Goal: Find specific page/section: Find specific page/section

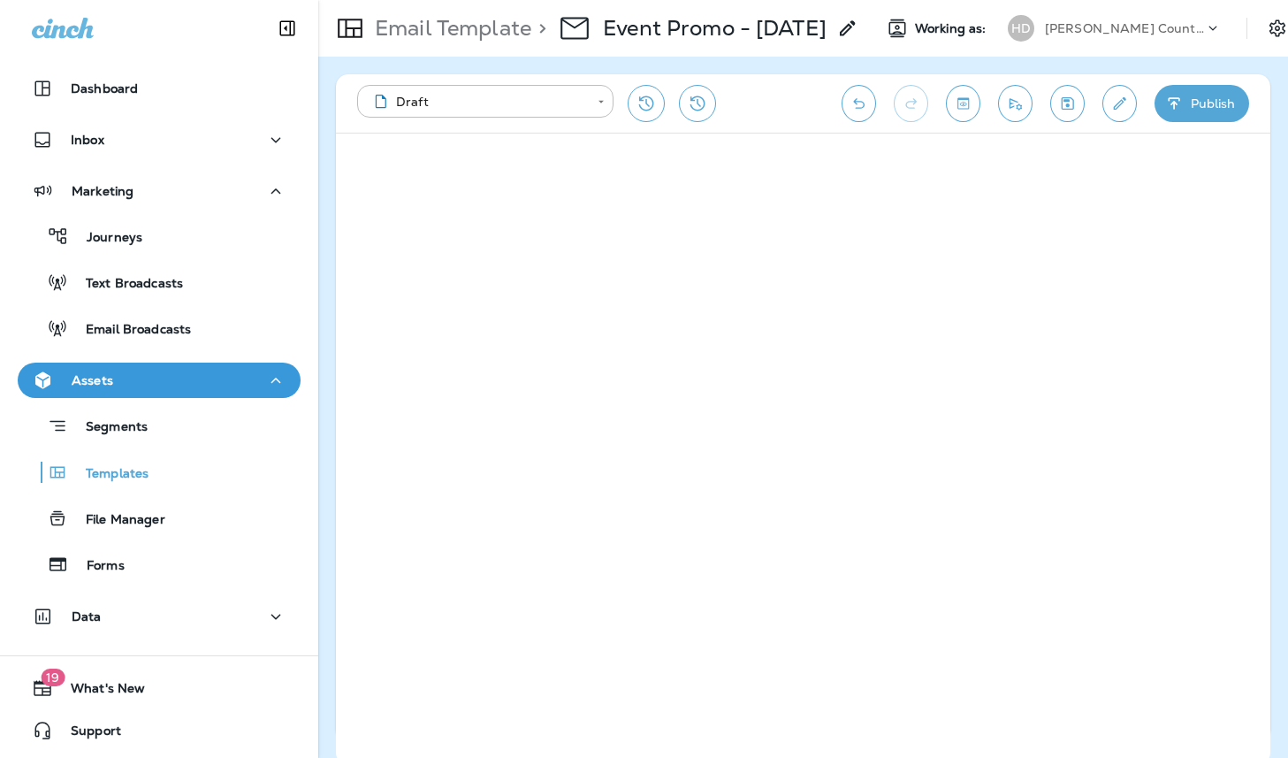
click at [1110, 29] on p "[PERSON_NAME] Country Club" at bounding box center [1124, 28] width 159 height 14
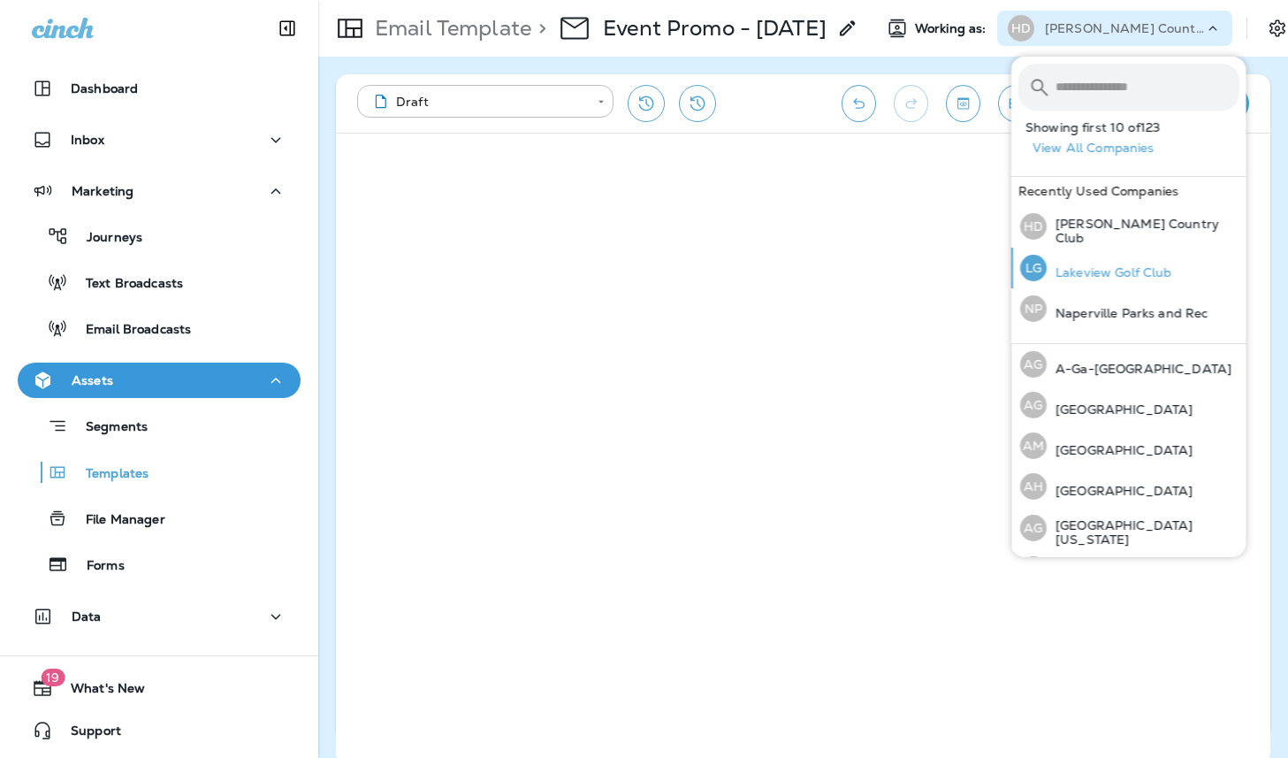
click at [1097, 274] on p "Lakeview Golf Club" at bounding box center [1110, 272] width 126 height 14
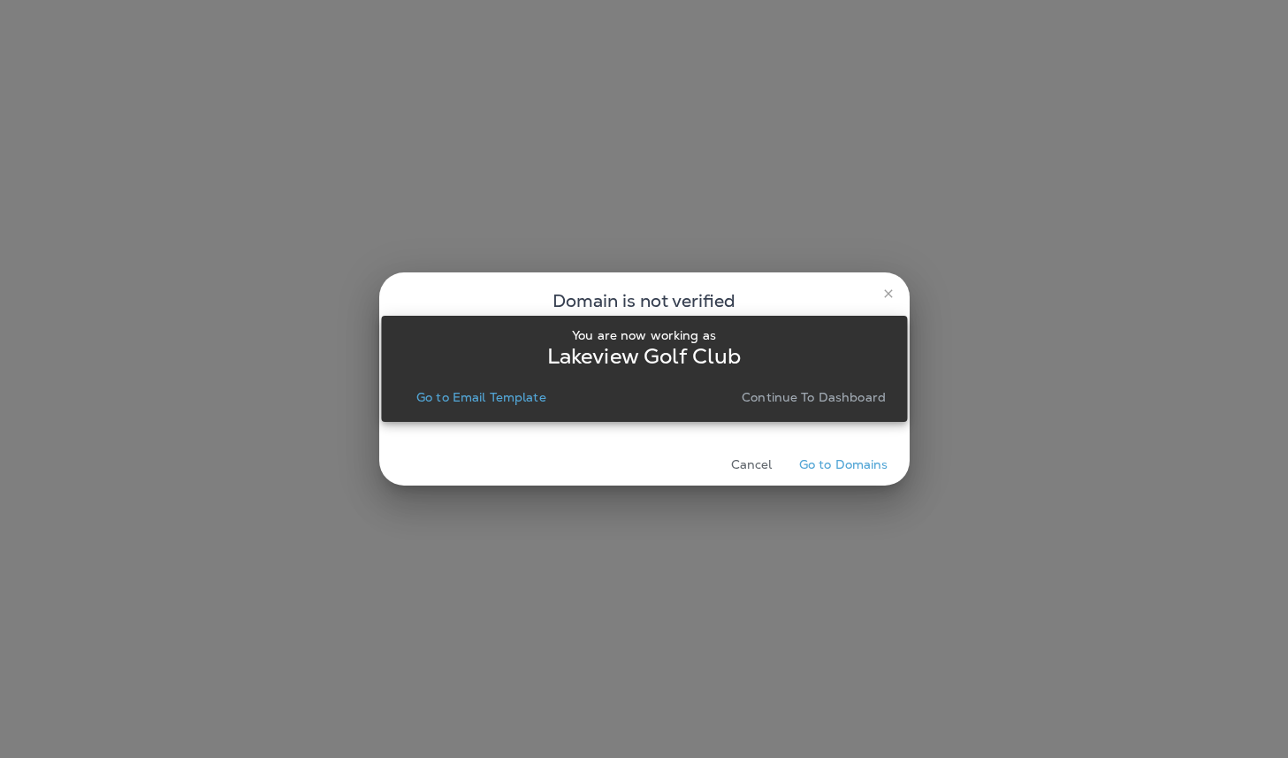
click at [816, 391] on p "Continue to Dashboard" at bounding box center [814, 397] width 144 height 14
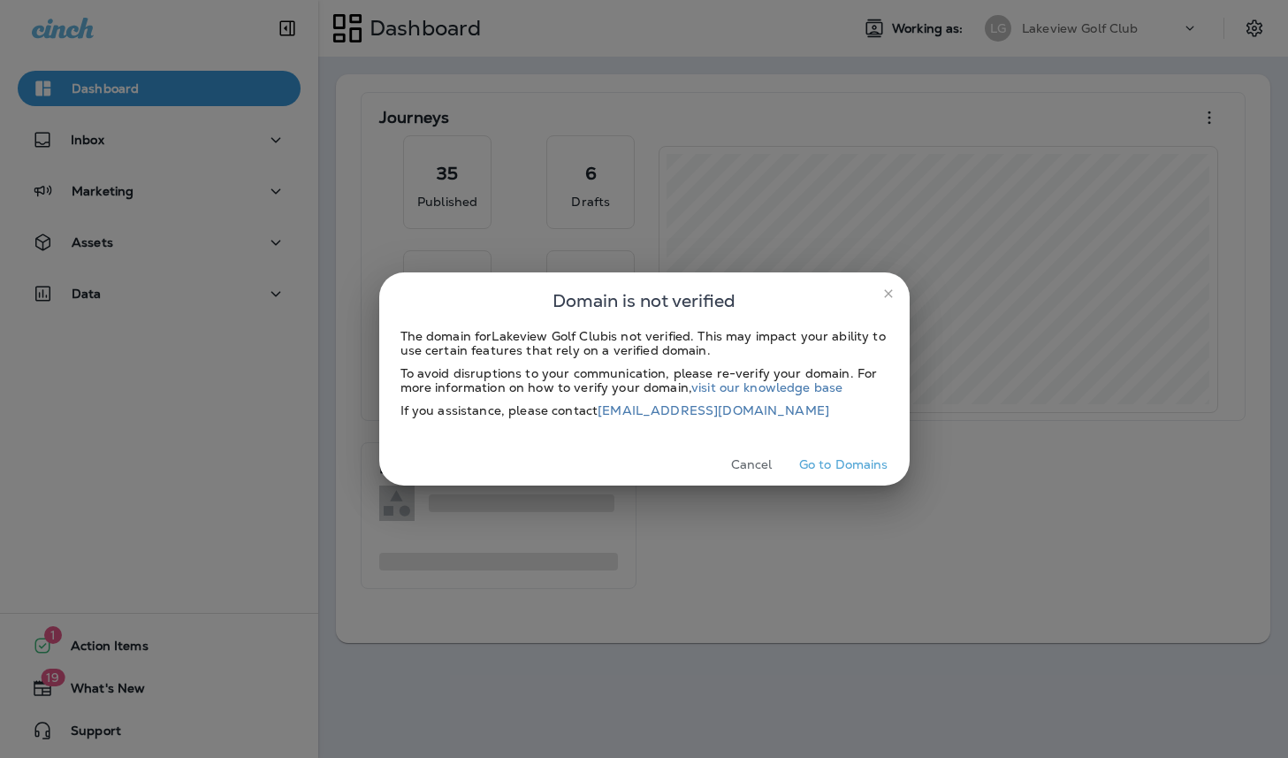
click at [760, 458] on button "Cancel" at bounding box center [752, 464] width 66 height 27
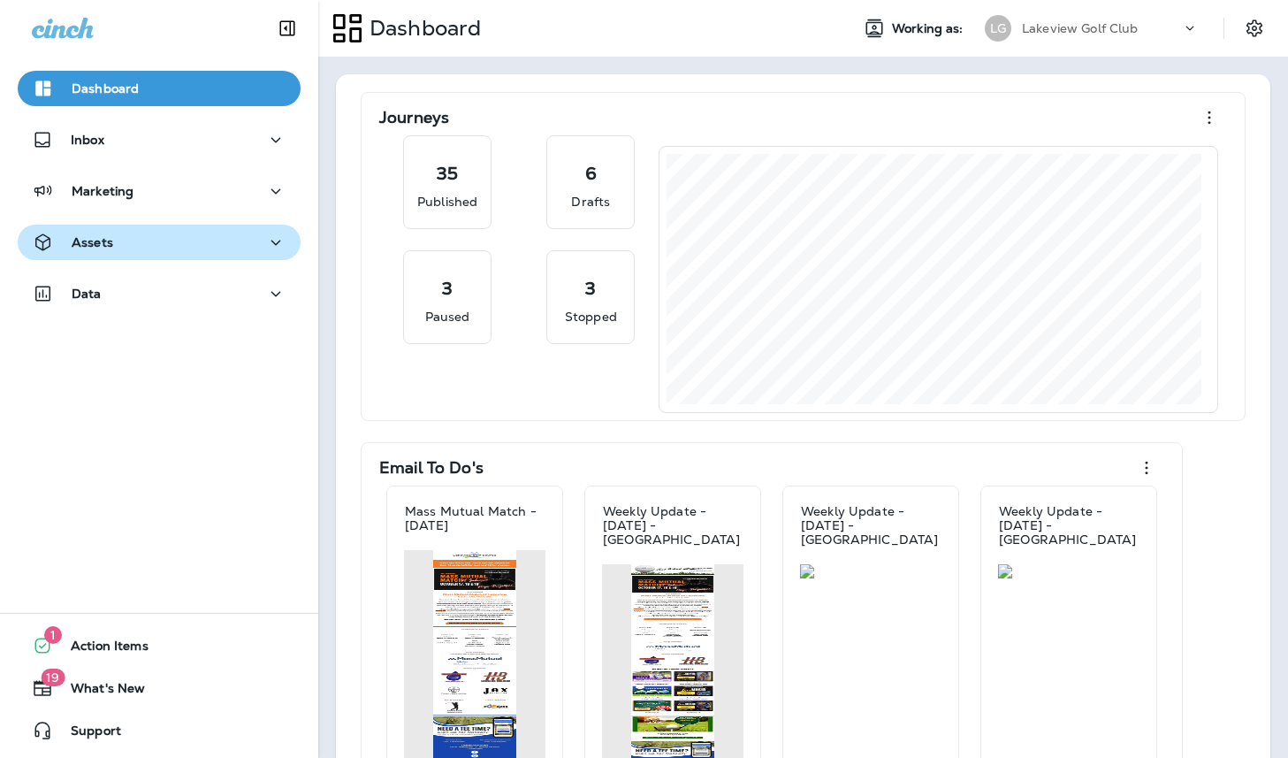
click at [95, 240] on p "Assets" at bounding box center [93, 242] width 42 height 14
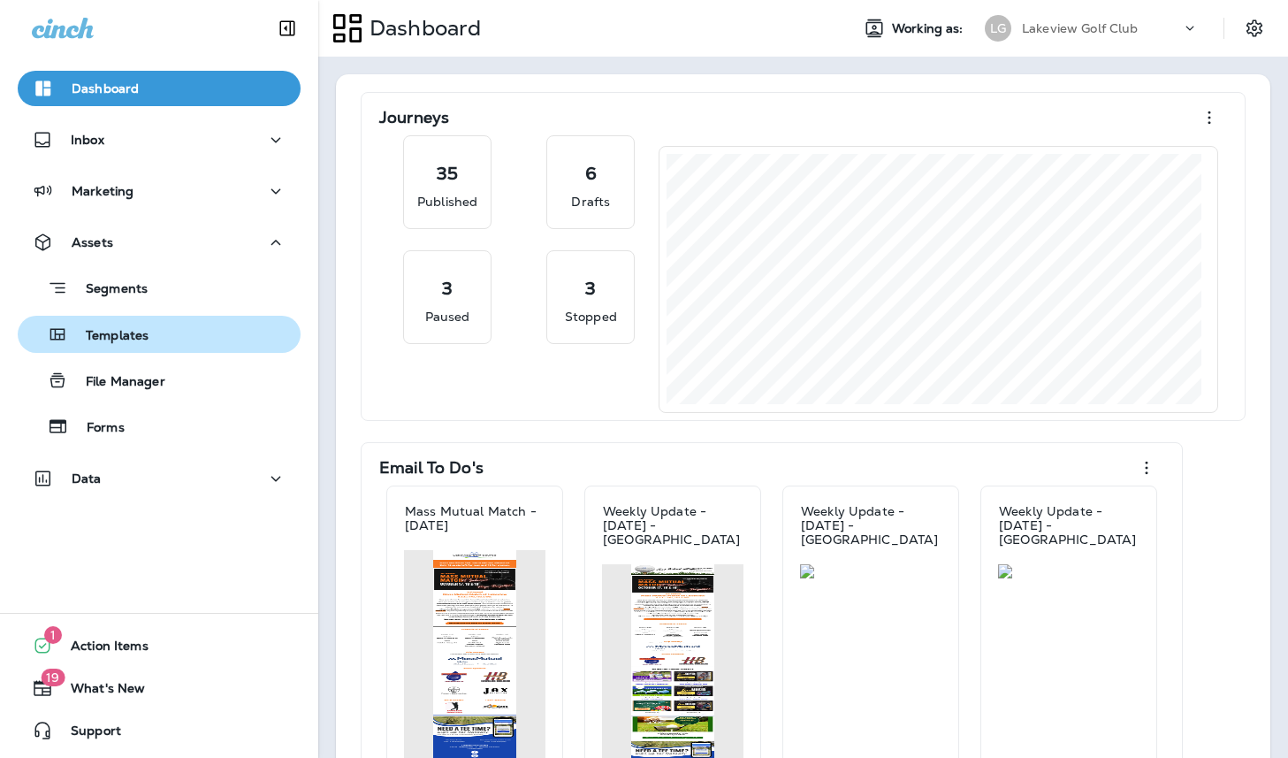
click at [108, 330] on p "Templates" at bounding box center [108, 336] width 80 height 17
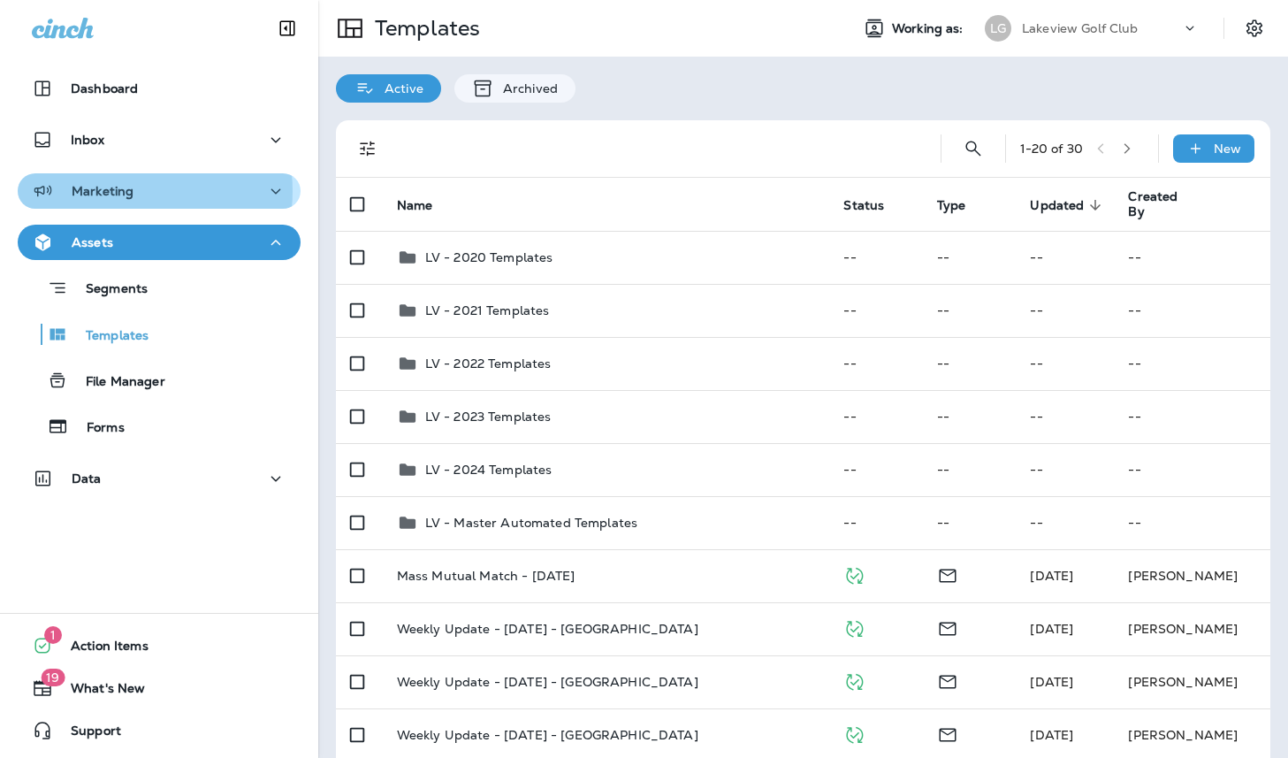
click at [129, 191] on p "Marketing" at bounding box center [103, 191] width 62 height 14
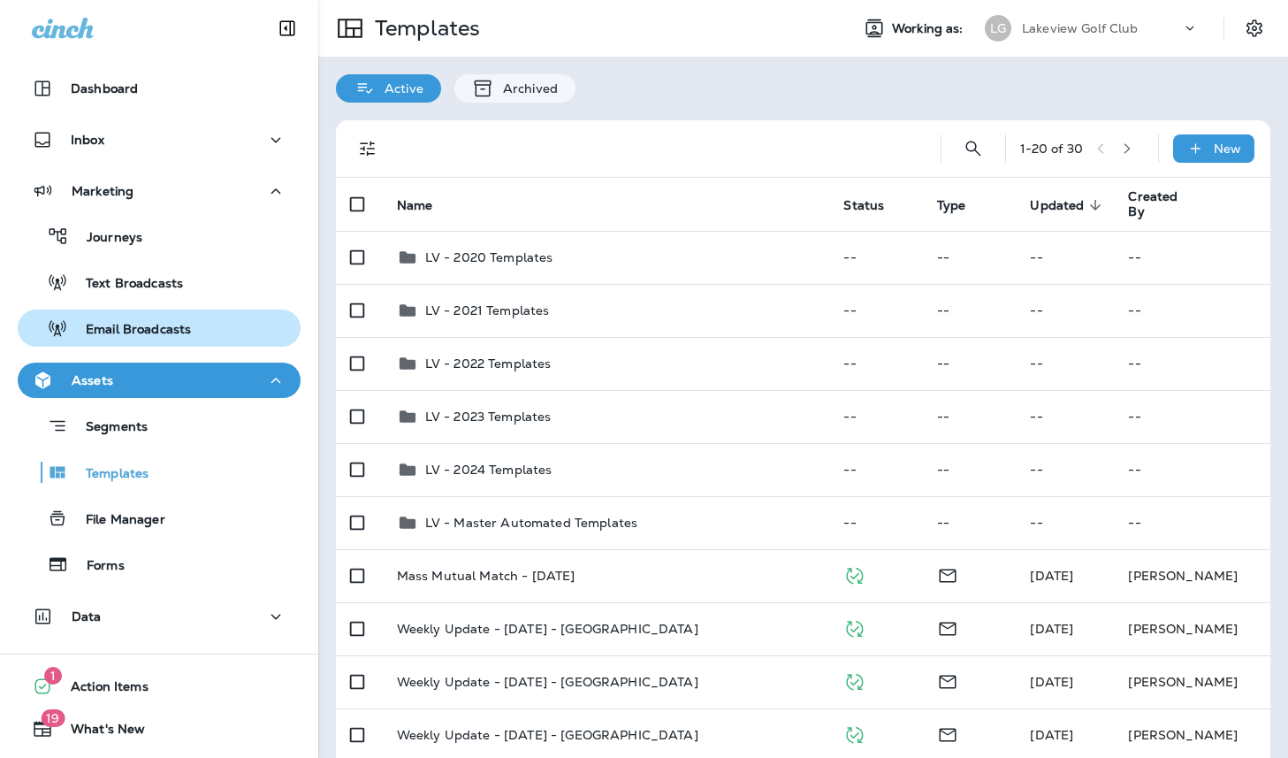
click at [124, 322] on p "Email Broadcasts" at bounding box center [129, 330] width 123 height 17
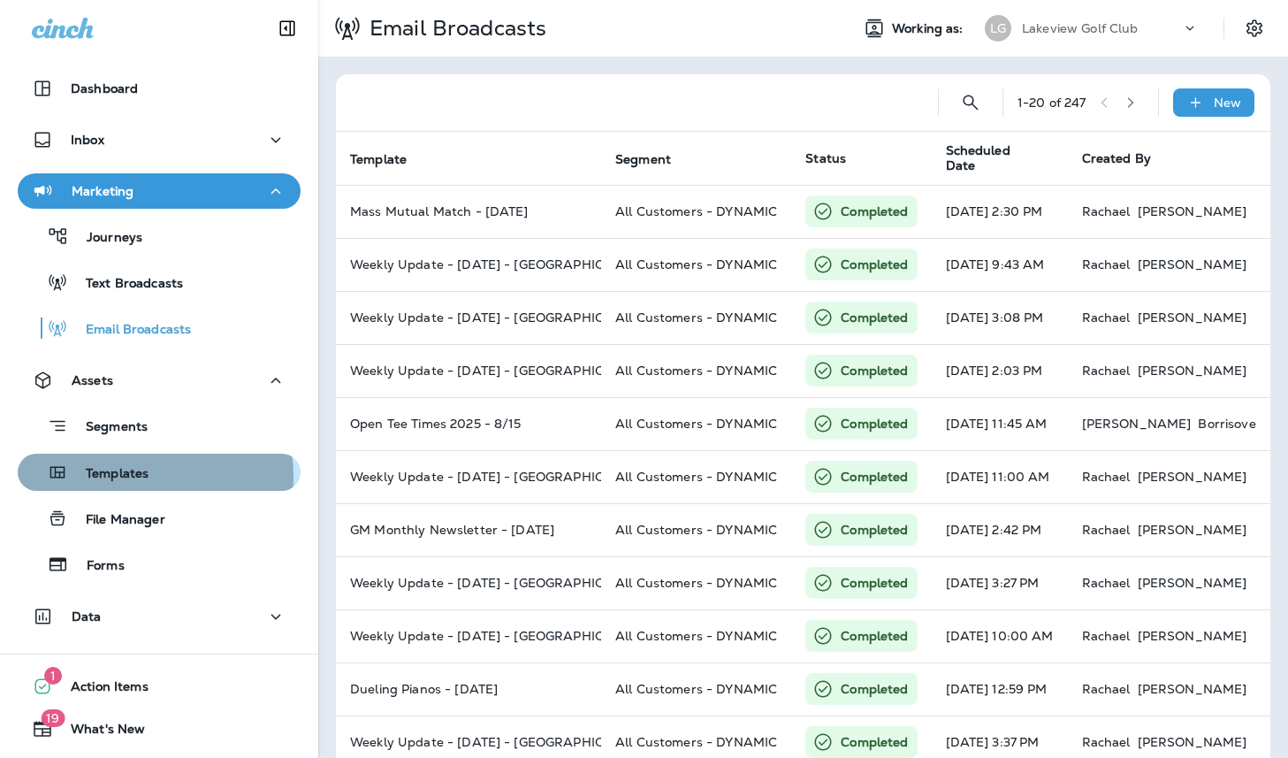
click at [143, 476] on p "Templates" at bounding box center [108, 474] width 80 height 17
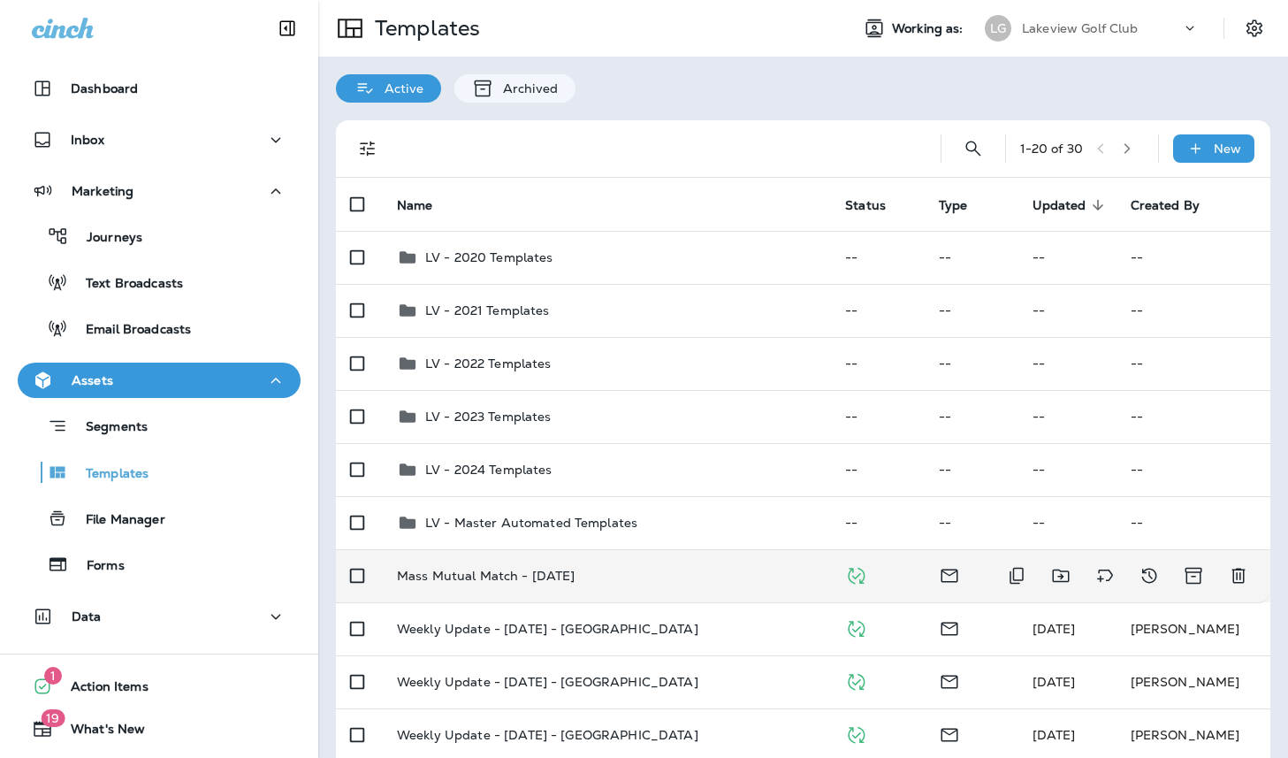
click at [532, 573] on p "Mass Mutual Match - [DATE]" at bounding box center [486, 576] width 179 height 14
